Goal: Task Accomplishment & Management: Manage account settings

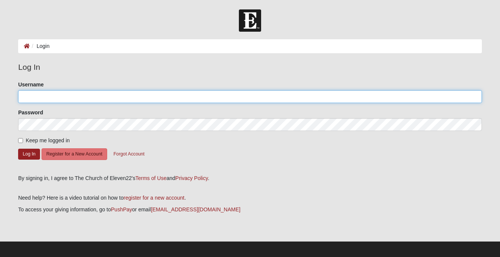
type input "jdamrow"
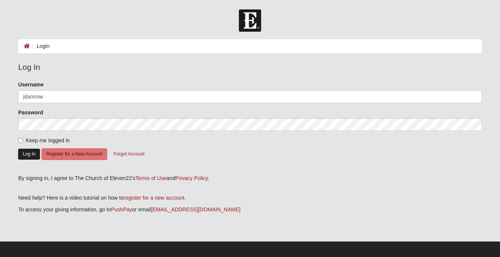
click at [35, 151] on button "Log In" at bounding box center [29, 154] width 22 height 11
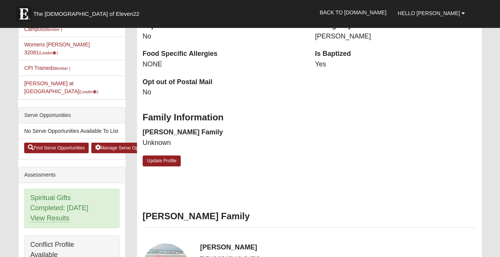
scroll to position [219, 0]
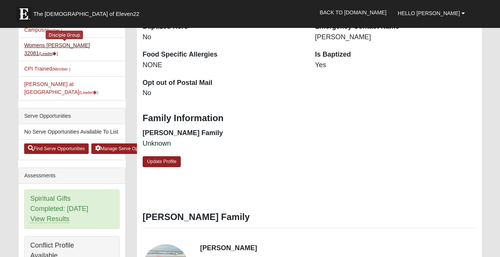
click at [64, 44] on link "Womens [PERSON_NAME] 32081 (Leader )" at bounding box center [57, 49] width 66 height 14
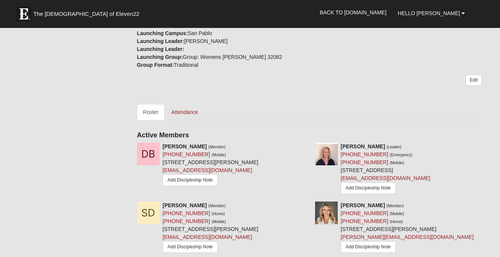
scroll to position [262, 0]
click at [186, 105] on link "Attendance" at bounding box center [184, 113] width 39 height 16
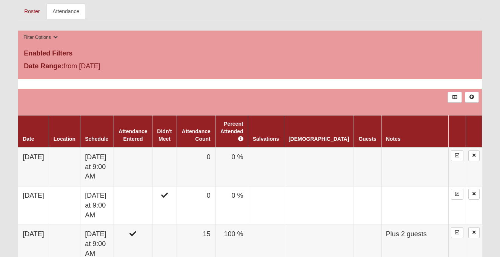
scroll to position [366, 0]
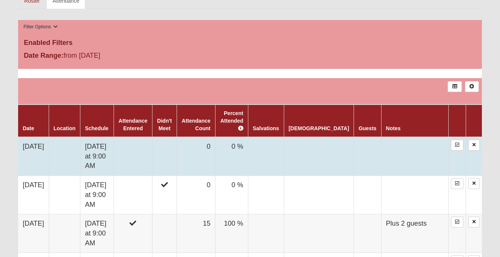
click at [247, 141] on td "0 %" at bounding box center [231, 156] width 33 height 39
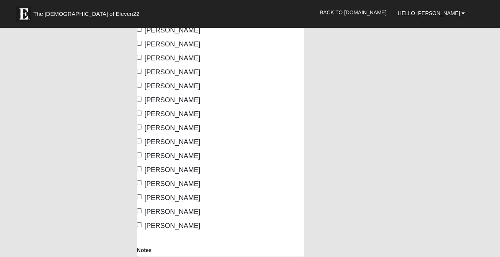
scroll to position [102, 0]
click at [140, 199] on input "Schafer, Colleen" at bounding box center [139, 197] width 5 height 5
checkbox input "true"
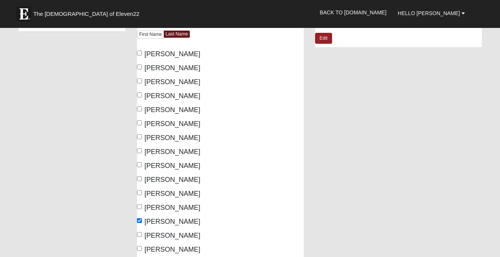
scroll to position [79, 0]
click at [140, 82] on input "Dehner, Sherry" at bounding box center [139, 81] width 5 height 5
checkbox input "true"
click at [141, 54] on input "Beringuel, Dianne" at bounding box center [139, 53] width 5 height 5
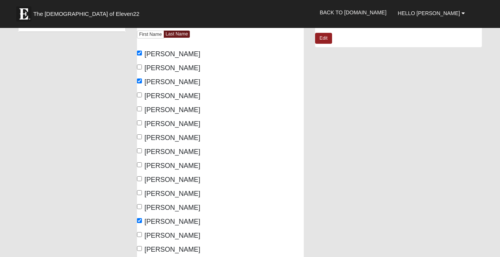
checkbox input "false"
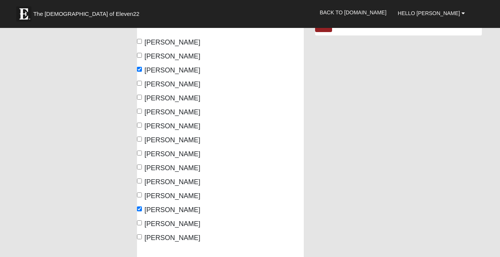
scroll to position [93, 0]
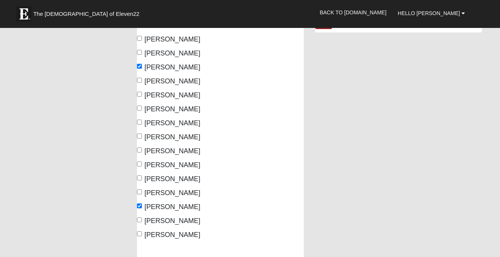
click at [140, 166] on label "Opaczewski, Milli" at bounding box center [168, 165] width 63 height 10
click at [140, 166] on input "Opaczewski, Milli" at bounding box center [139, 164] width 5 height 5
checkbox input "true"
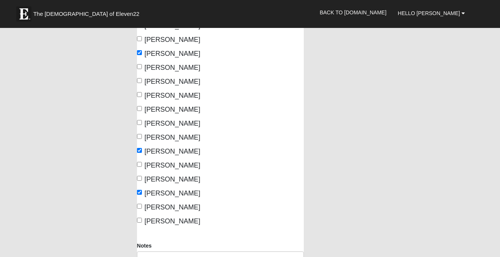
scroll to position [106, 0]
click at [141, 123] on input "Logan, Lauren" at bounding box center [139, 122] width 5 height 5
checkbox input "true"
click at [140, 138] on input "Lustig, Jen" at bounding box center [139, 136] width 5 height 5
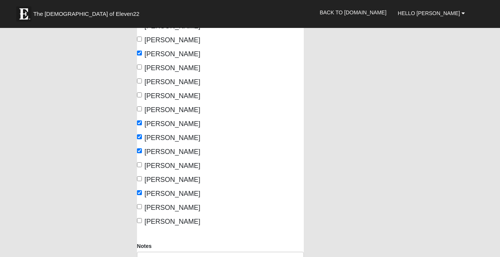
checkbox input "false"
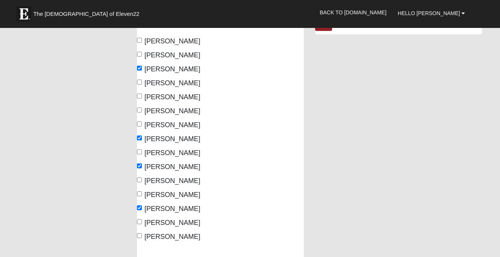
scroll to position [88, 0]
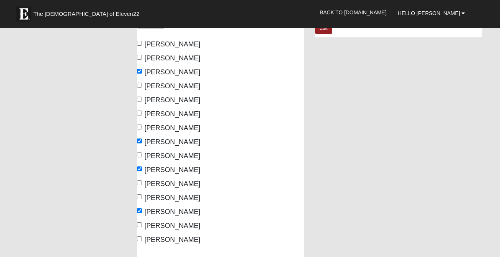
click at [142, 85] on label "Dudenkov, Liliya" at bounding box center [168, 86] width 63 height 10
click at [142, 85] on input "Dudenkov, Liliya" at bounding box center [139, 85] width 5 height 5
checkbox input "true"
click at [141, 238] on input "Zavala, Shannon" at bounding box center [139, 238] width 5 height 5
checkbox input "true"
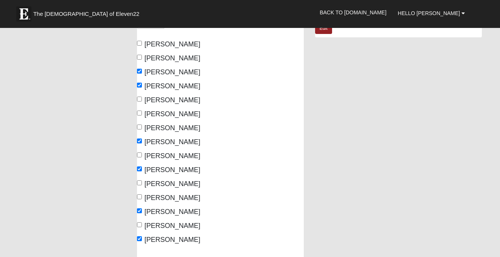
click at [141, 184] on input "Palmer, Shauna" at bounding box center [139, 182] width 5 height 5
checkbox input "true"
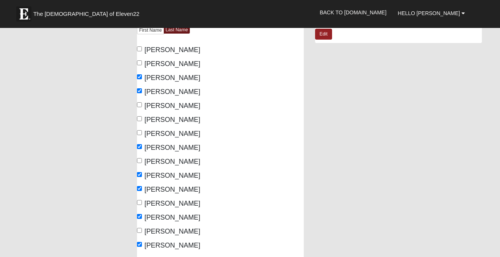
scroll to position [82, 0]
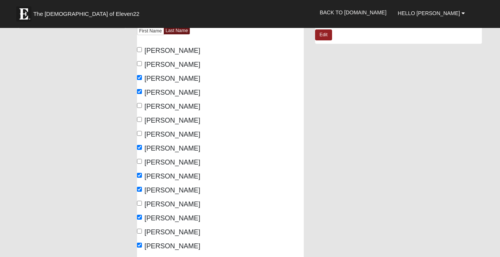
click at [140, 48] on input "Beringuel, Dianne" at bounding box center [139, 49] width 5 height 5
checkbox input "true"
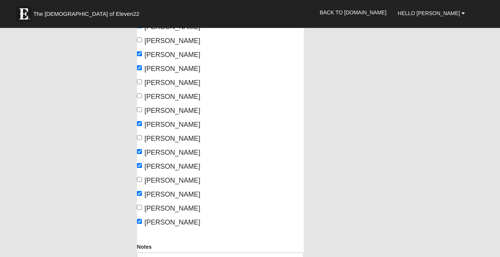
scroll to position [105, 0]
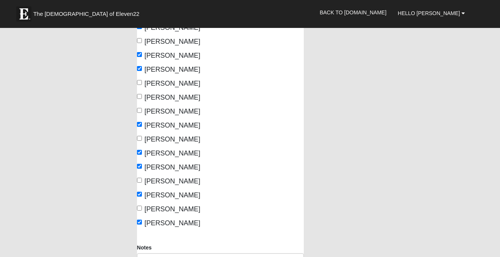
click at [142, 139] on label "Lustig, Jen" at bounding box center [168, 139] width 63 height 10
click at [142, 139] on input "Lustig, Jen" at bounding box center [139, 138] width 5 height 5
checkbox input "true"
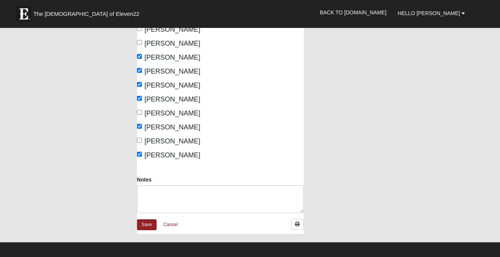
scroll to position [174, 0]
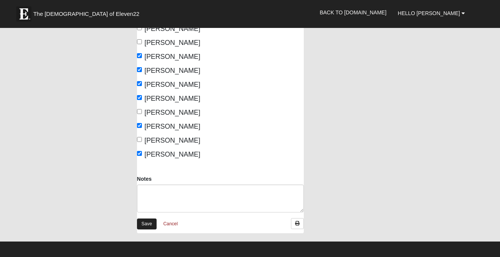
click at [145, 222] on link "Save" at bounding box center [147, 224] width 20 height 11
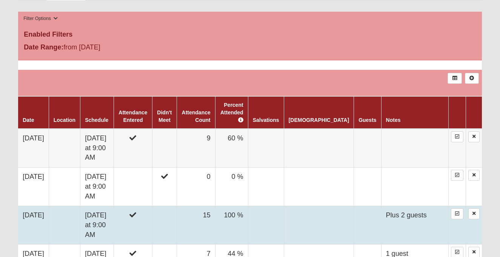
scroll to position [374, 0]
